Goal: Find specific page/section: Find specific page/section

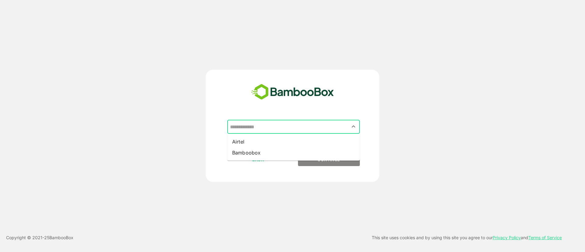
click at [257, 123] on input "text" at bounding box center [293, 127] width 130 height 12
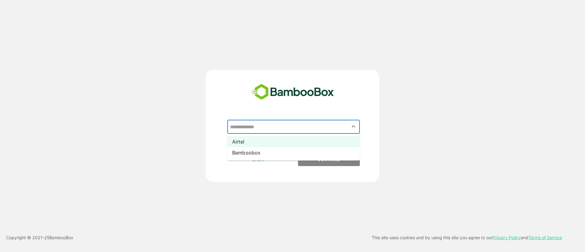
click at [272, 141] on li "Airtel" at bounding box center [293, 141] width 132 height 11
type input "******"
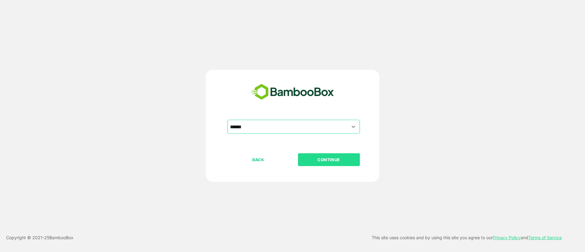
click at [318, 164] on button "CONTINUE" at bounding box center [329, 159] width 62 height 13
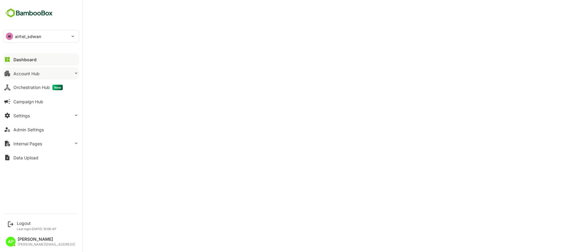
click at [22, 73] on div "Account Hub" at bounding box center [26, 73] width 26 height 5
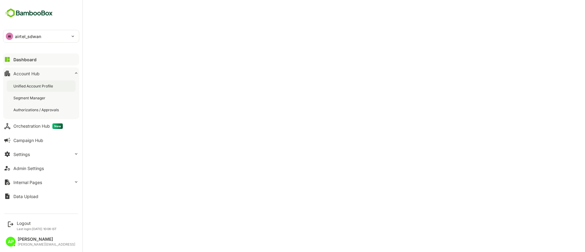
click at [30, 85] on div "Unified Account Profile" at bounding box center [33, 85] width 41 height 5
